Goal: Information Seeking & Learning: Learn about a topic

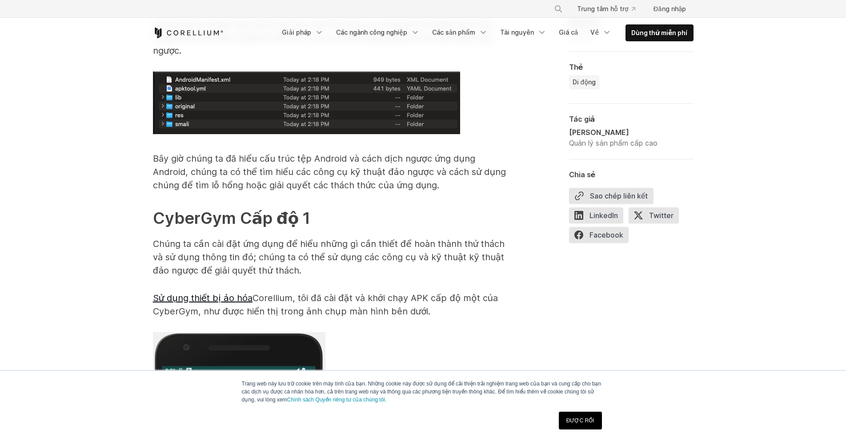
scroll to position [1600, 0]
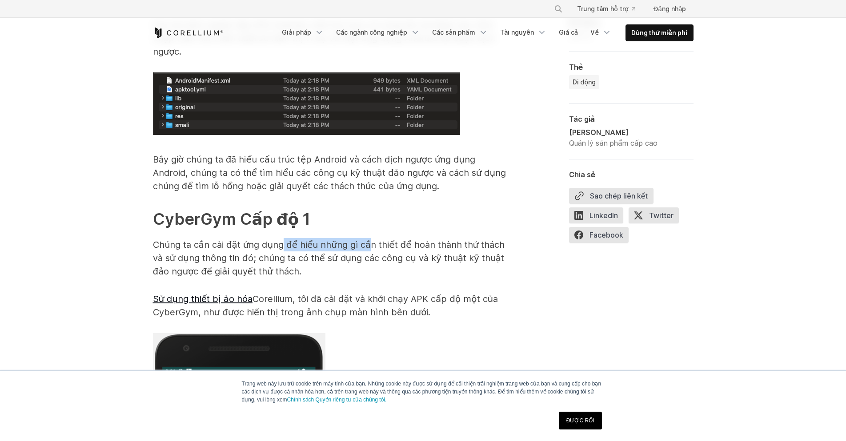
drag, startPoint x: 279, startPoint y: 215, endPoint x: 362, endPoint y: 219, distance: 82.7
click at [362, 239] on font "Chúng ta cần cài đặt ứng dụng để hiểu những gì cần thiết để hoàn thành thử thác…" at bounding box center [329, 257] width 352 height 37
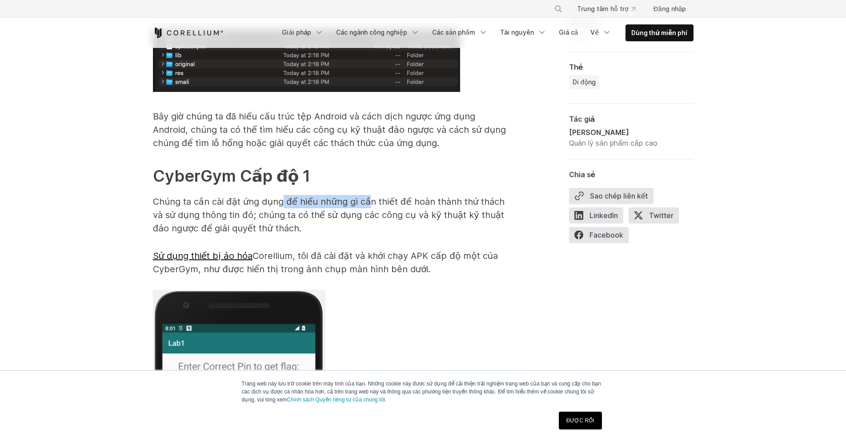
scroll to position [1644, 0]
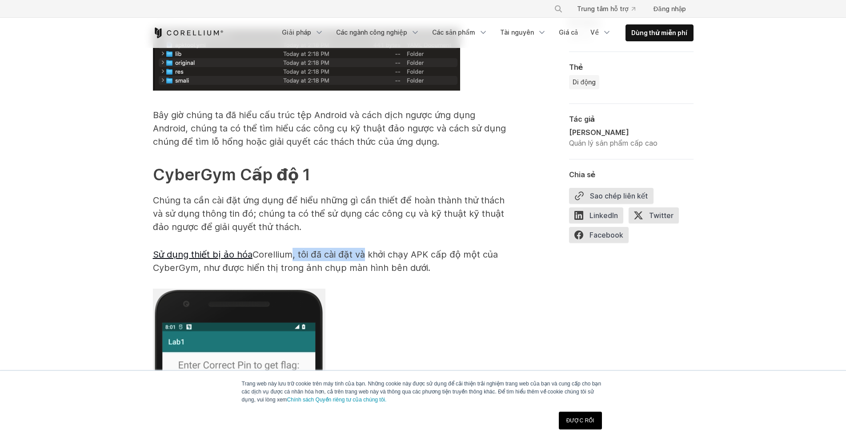
drag, startPoint x: 293, startPoint y: 225, endPoint x: 362, endPoint y: 231, distance: 69.1
click at [362, 249] on font "Corellium , tôi đã cài đặt và khởi chạy APK cấp độ một của CyberGym, như được h…" at bounding box center [325, 261] width 345 height 24
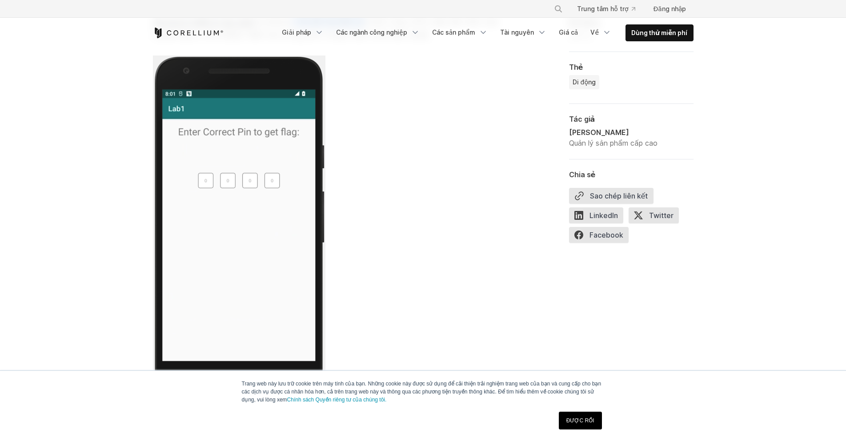
scroll to position [2044, 0]
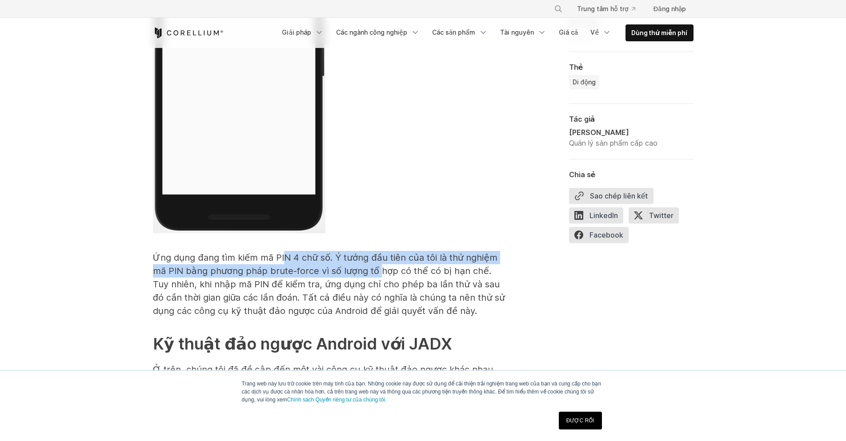
drag, startPoint x: 305, startPoint y: 227, endPoint x: 360, endPoint y: 249, distance: 60.0
click at [360, 252] on font "Ứng dụng đang tìm kiếm mã PIN 4 chữ số. Ý tưởng đầu tiên của tôi là thử nghiệm …" at bounding box center [329, 284] width 352 height 64
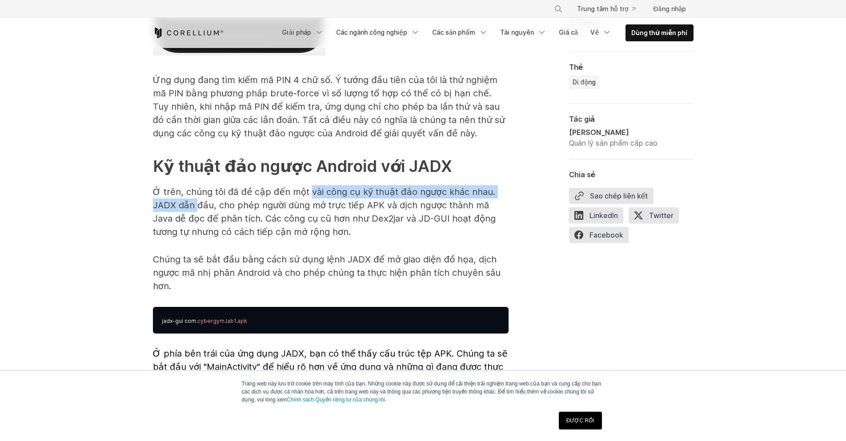
drag, startPoint x: 172, startPoint y: 180, endPoint x: 303, endPoint y: 169, distance: 131.6
click at [303, 187] on font "Ở trên, chúng tôi đã đề cập đến một vài công cụ kỹ thuật đảo ngược khác nhau. J…" at bounding box center [324, 212] width 343 height 51
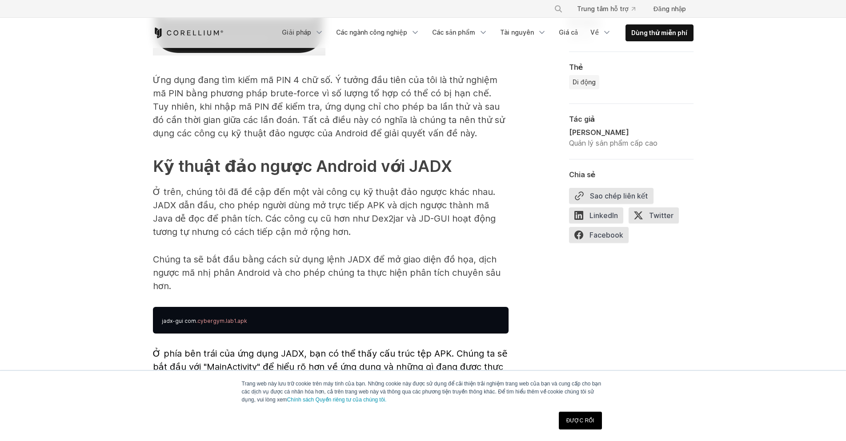
click at [185, 187] on font "Ở trên, chúng tôi đã đề cập đến một vài công cụ kỹ thuật đảo ngược khác nhau. J…" at bounding box center [324, 212] width 343 height 51
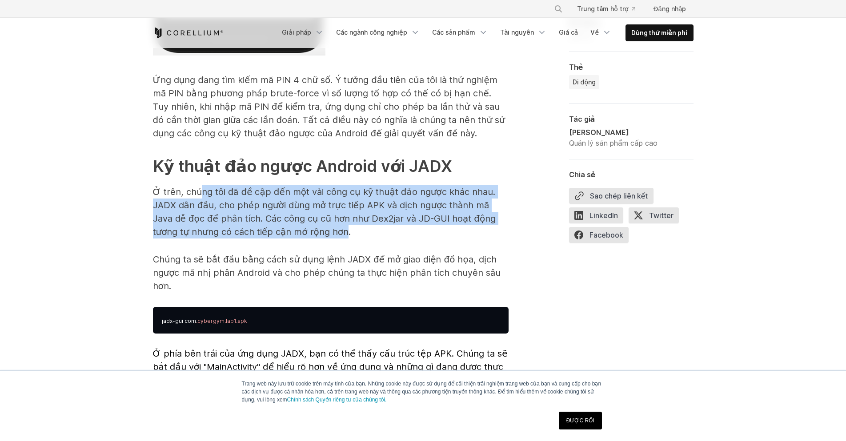
drag, startPoint x: 202, startPoint y: 166, endPoint x: 277, endPoint y: 202, distance: 83.3
click at [277, 201] on font "Ở trên, chúng tôi đã đề cập đến một vài công cụ kỹ thuật đảo ngược khác nhau. J…" at bounding box center [324, 212] width 343 height 51
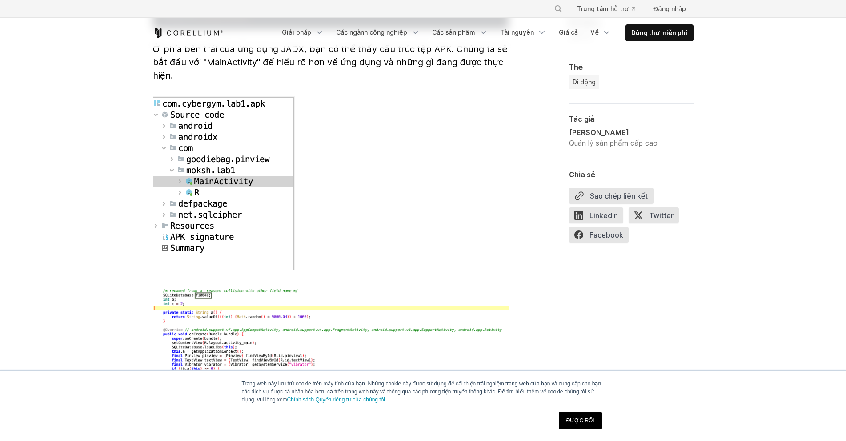
scroll to position [2533, 0]
